Goal: Check status: Check status

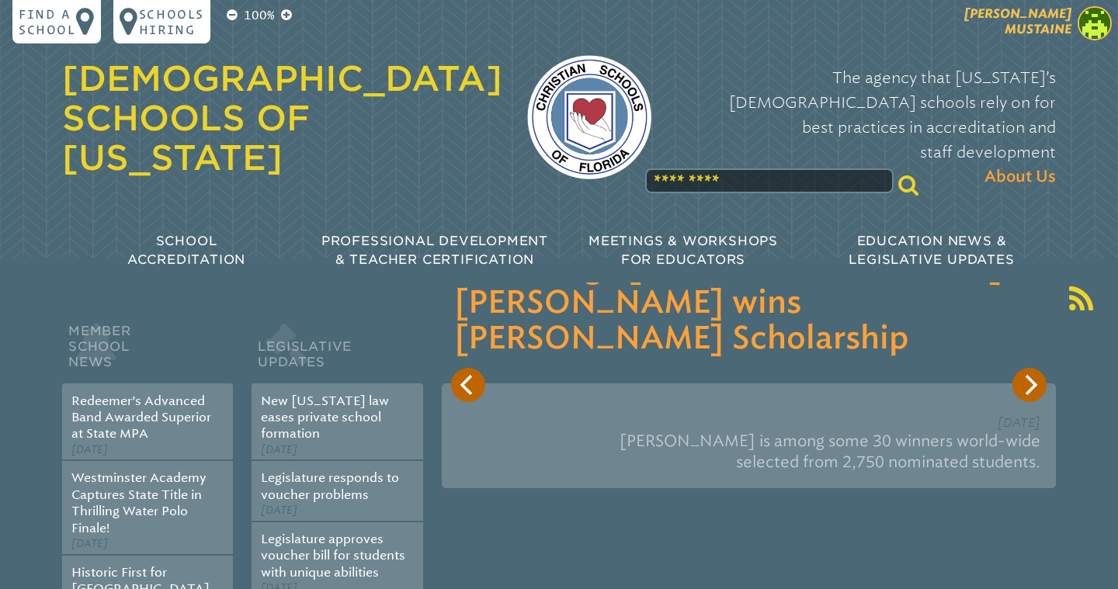
click at [1041, 26] on span "[PERSON_NAME]" at bounding box center [1017, 21] width 107 height 30
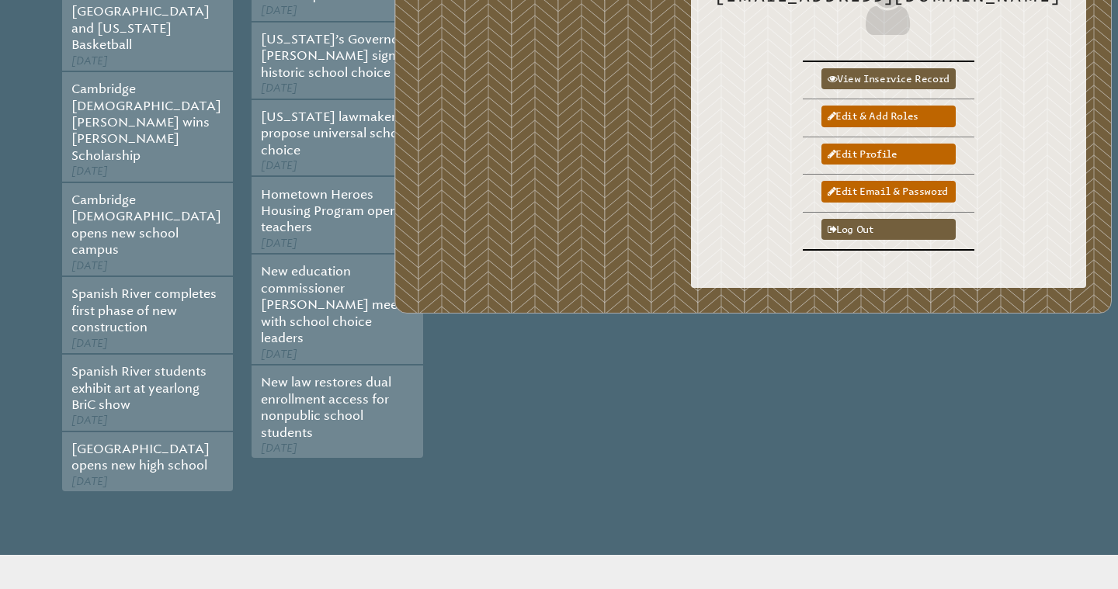
scroll to position [579, 0]
click at [911, 68] on link "View inservice record" at bounding box center [889, 78] width 134 height 21
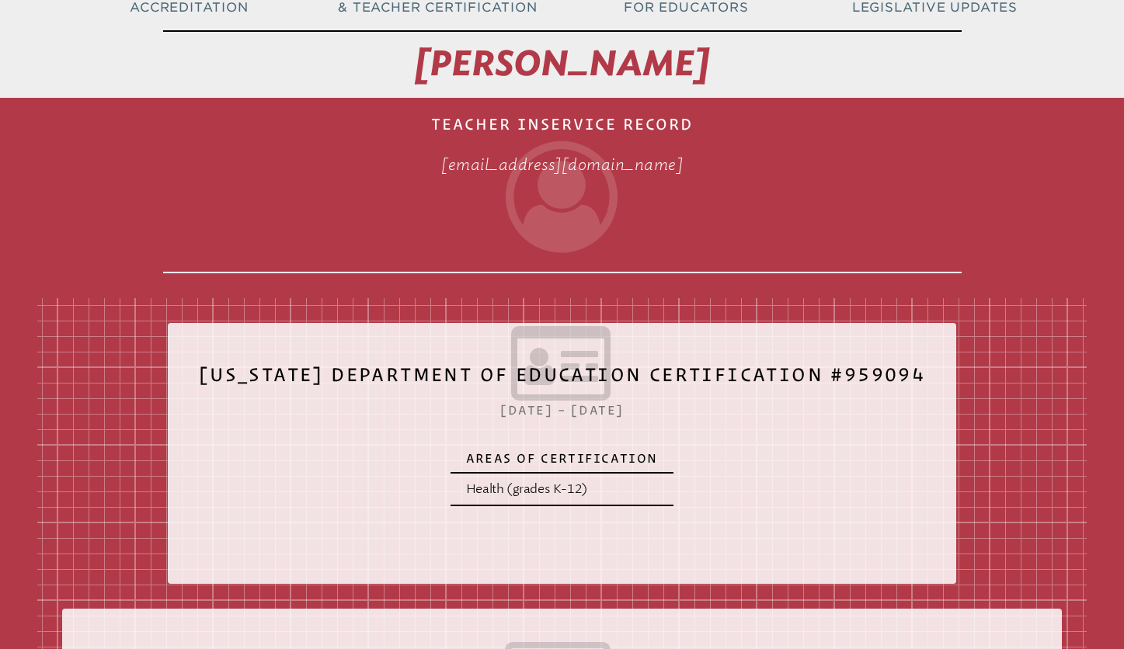
scroll to position [168, 0]
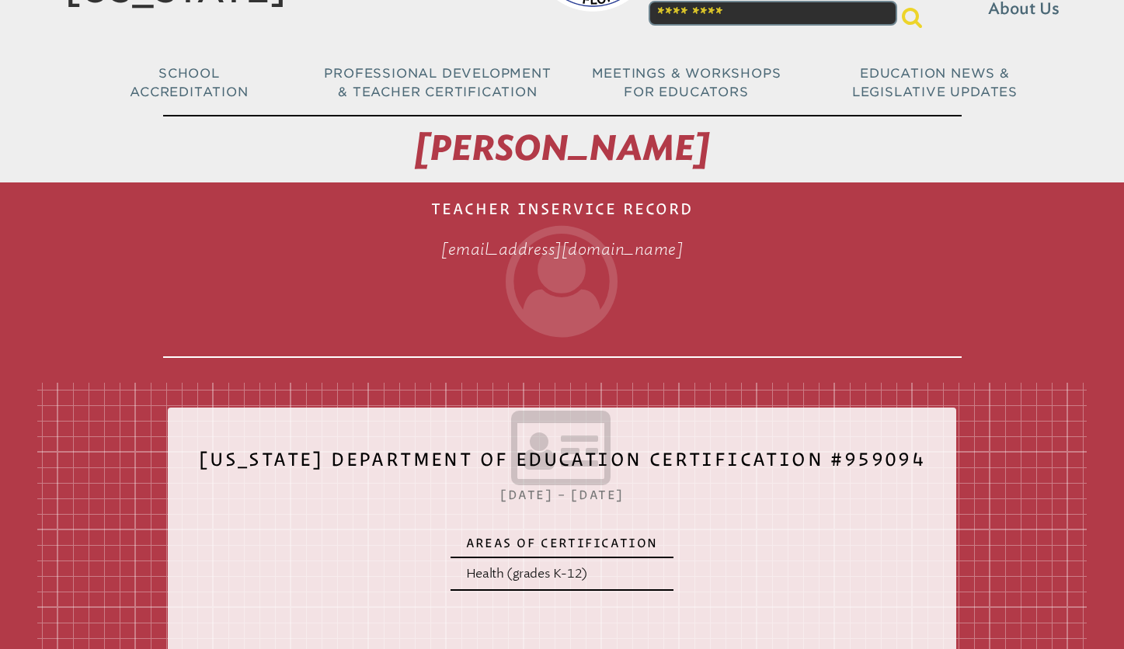
click at [503, 202] on h1 "Teacher Inservice Record [EMAIL_ADDRESS][DOMAIN_NAME]" at bounding box center [562, 273] width 798 height 169
click at [433, 158] on span "[PERSON_NAME]" at bounding box center [562, 148] width 294 height 42
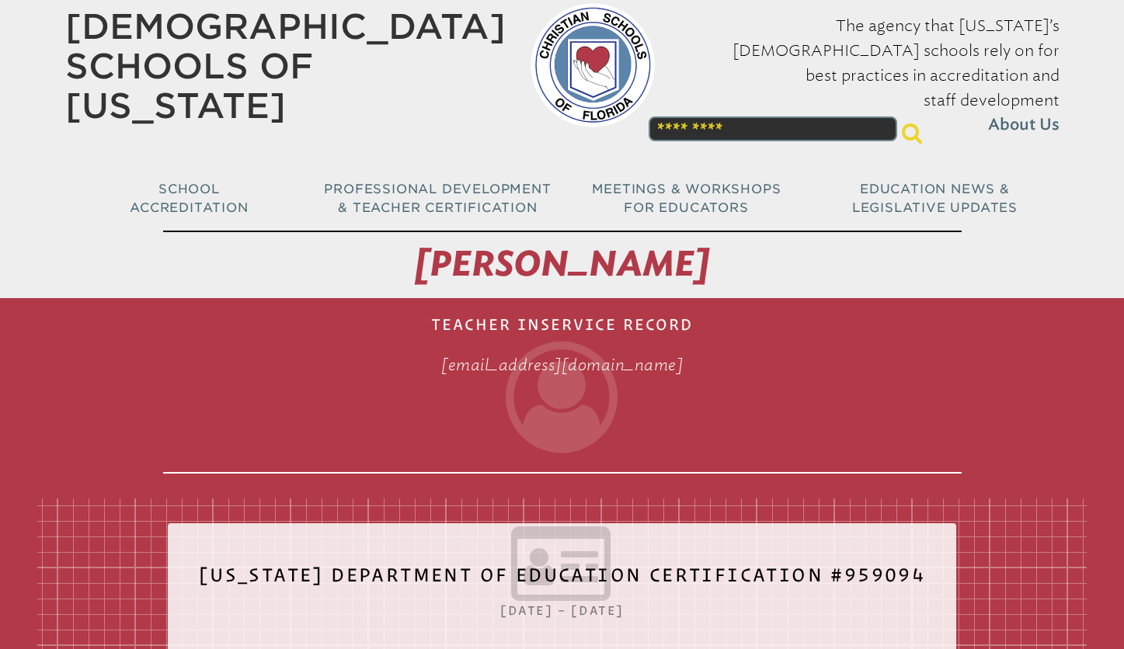
scroll to position [0, 0]
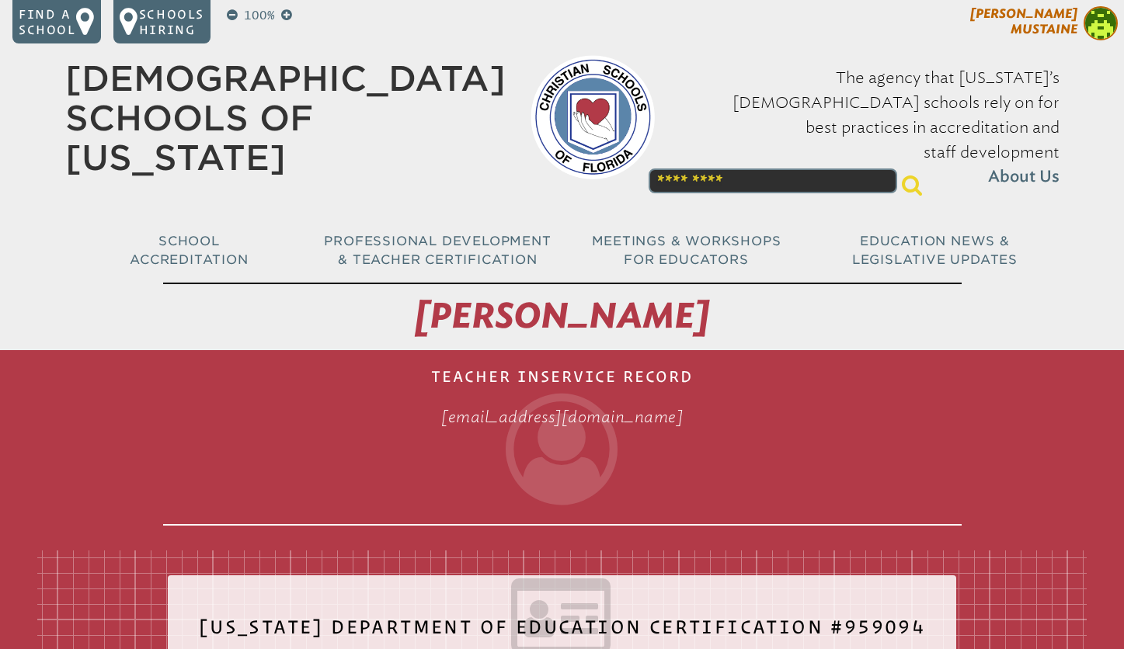
click at [1059, 22] on span "[PERSON_NAME]" at bounding box center [1023, 21] width 107 height 30
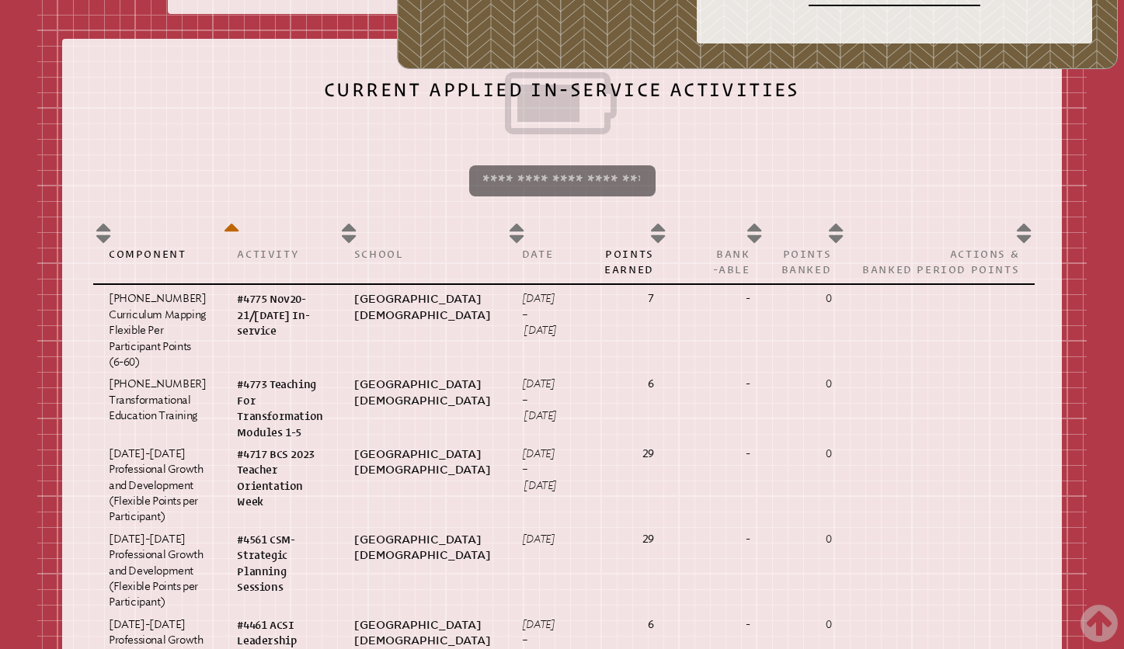
scroll to position [823, 0]
click at [573, 196] on input "search" at bounding box center [562, 180] width 186 height 31
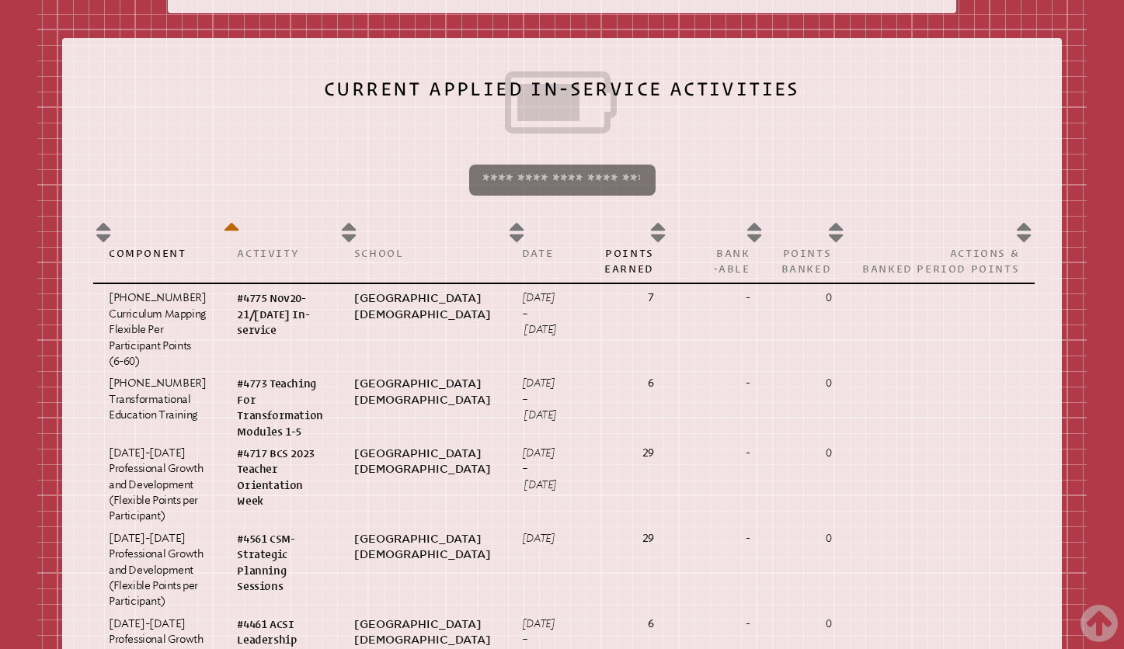
click at [573, 196] on input "search" at bounding box center [562, 180] width 186 height 31
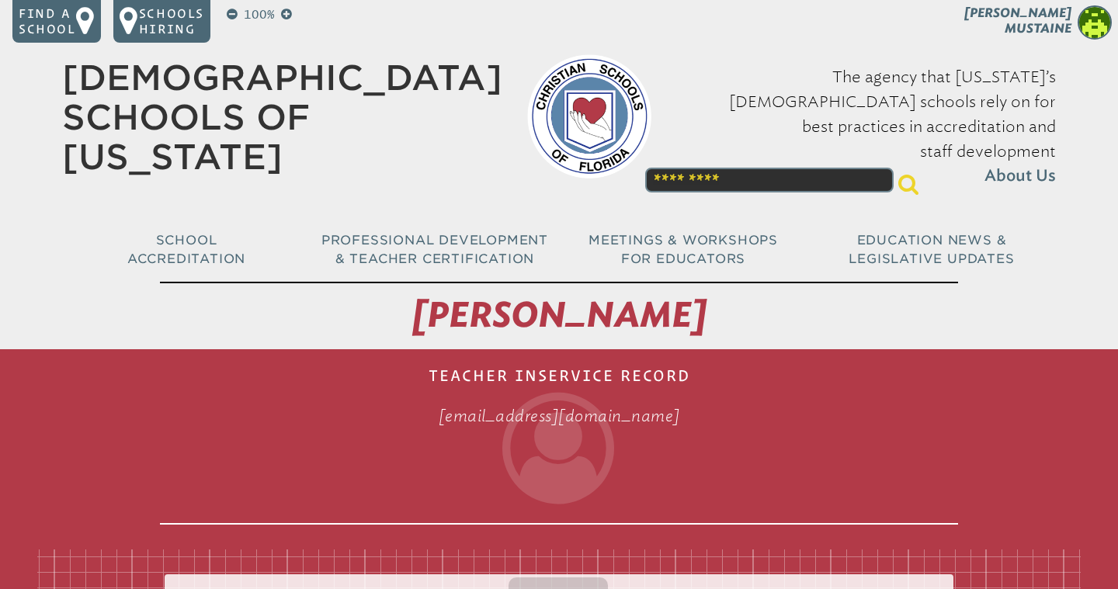
scroll to position [0, 0]
